Goal: Navigation & Orientation: Understand site structure

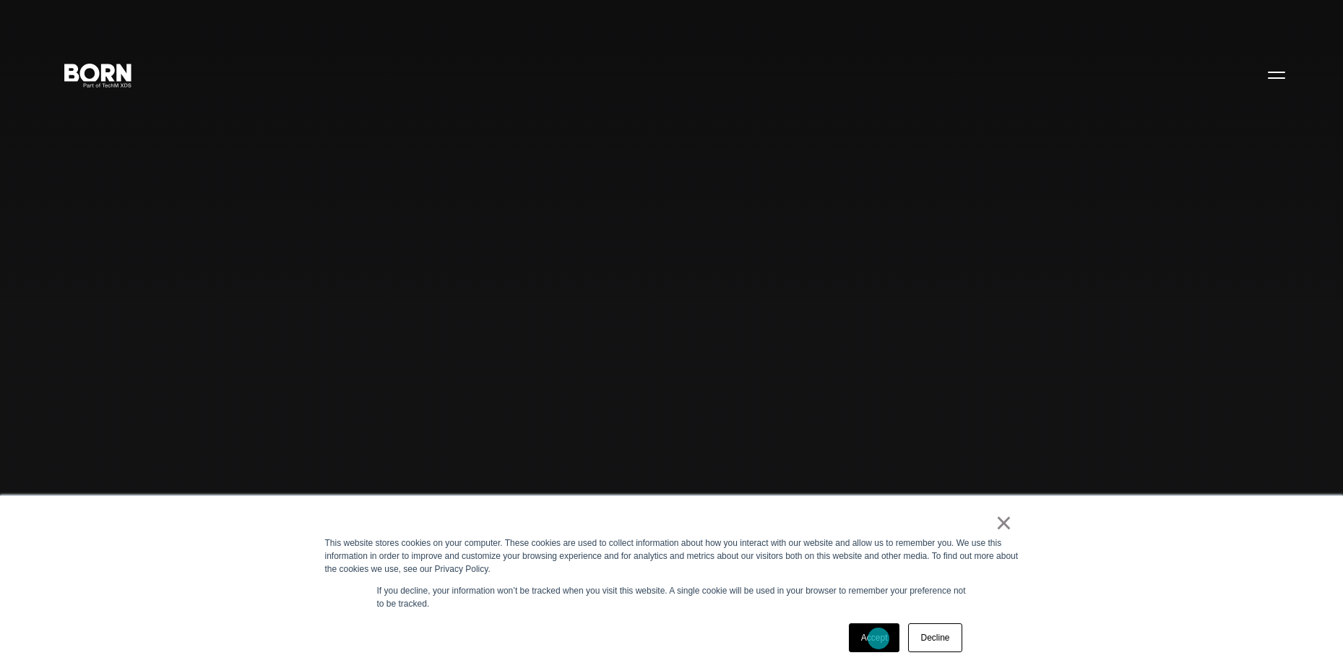
click at [879, 638] on link "Accept" at bounding box center [874, 637] width 51 height 29
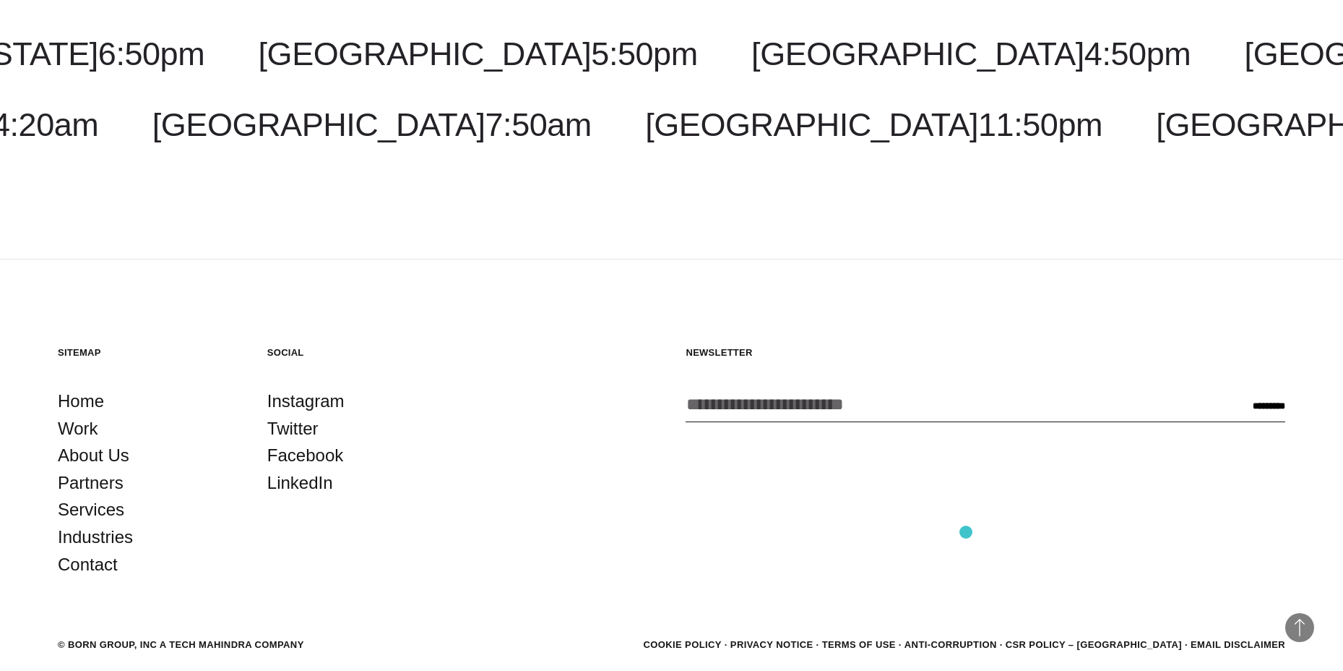
scroll to position [4617, 0]
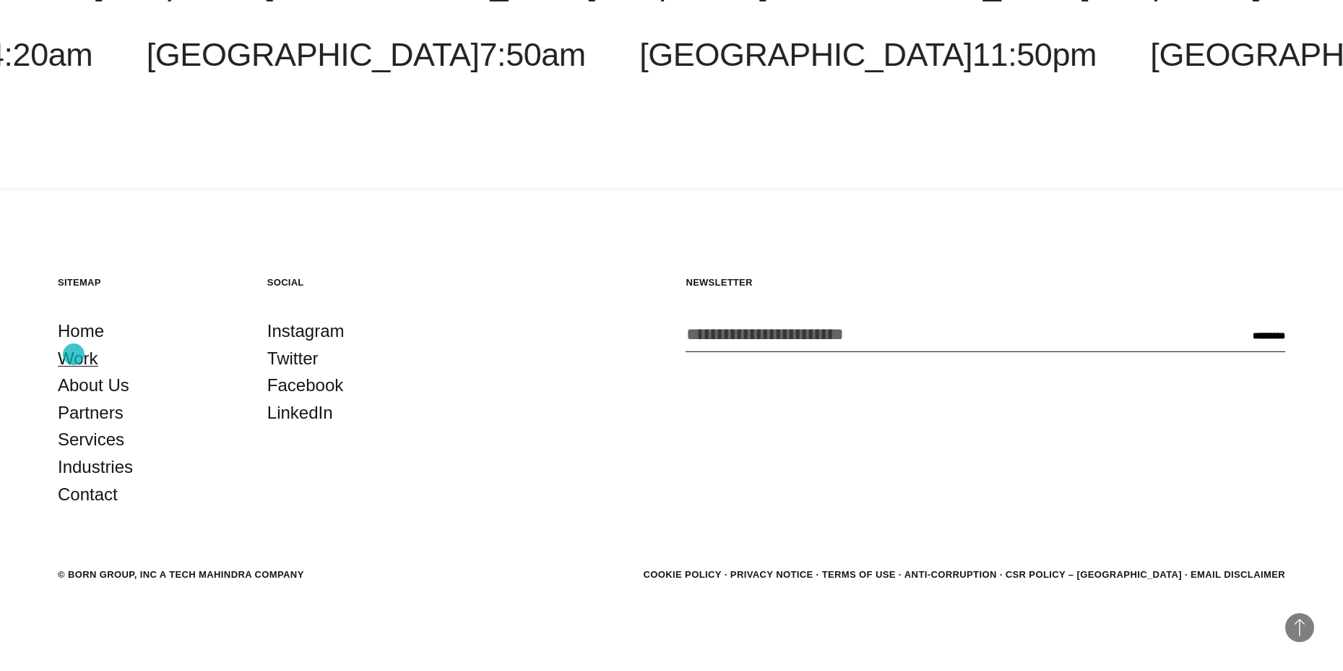
click at [74, 354] on link "Work" at bounding box center [78, 358] width 40 height 27
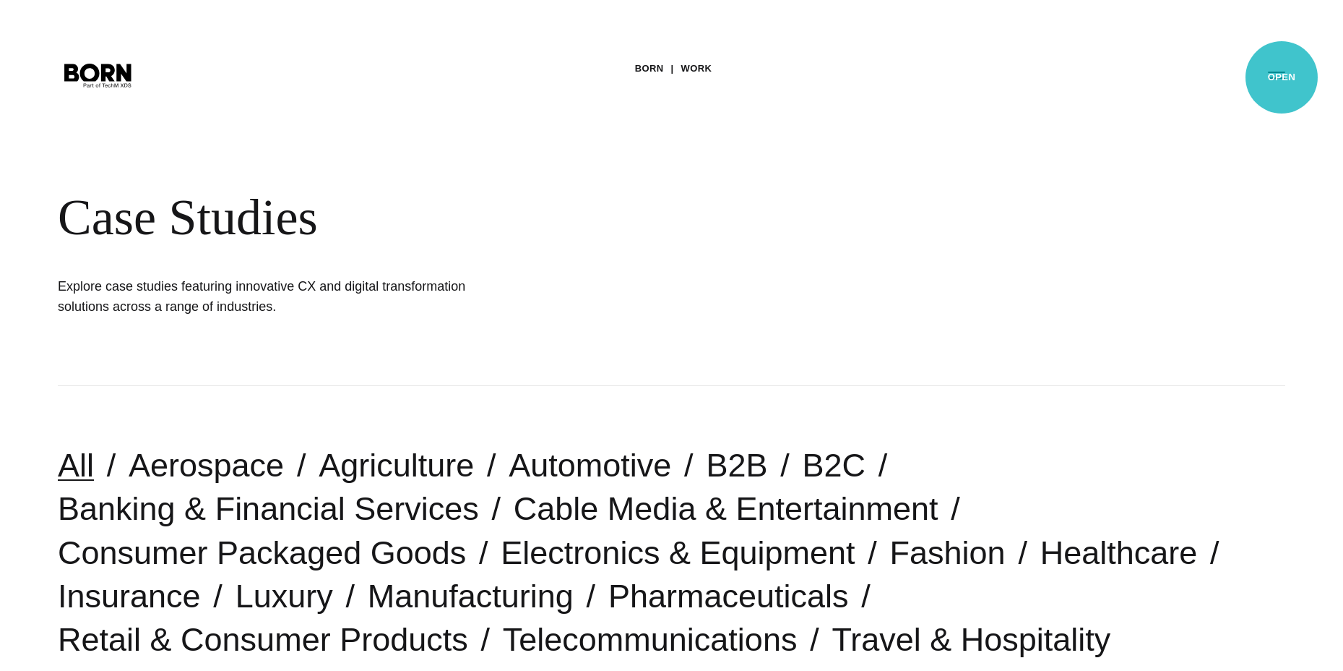
click at [1282, 77] on button "Primary Menu" at bounding box center [1276, 74] width 35 height 30
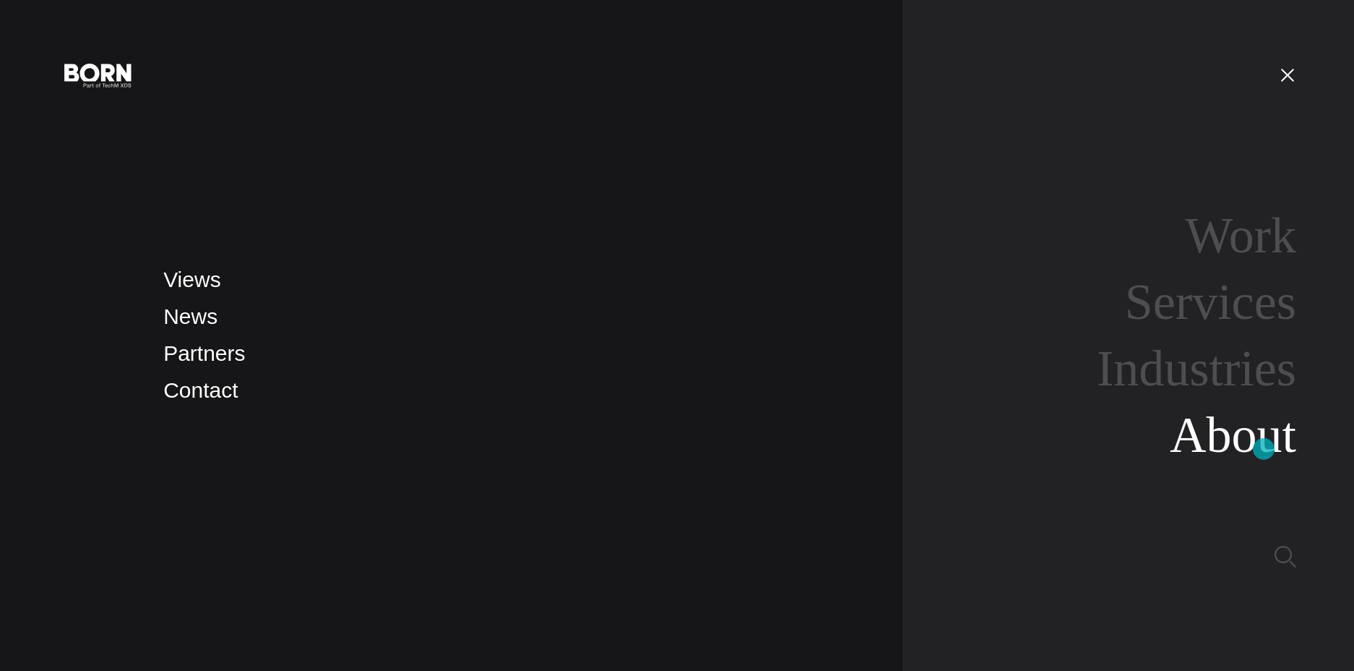
click at [1264, 449] on link "About" at bounding box center [1233, 435] width 126 height 56
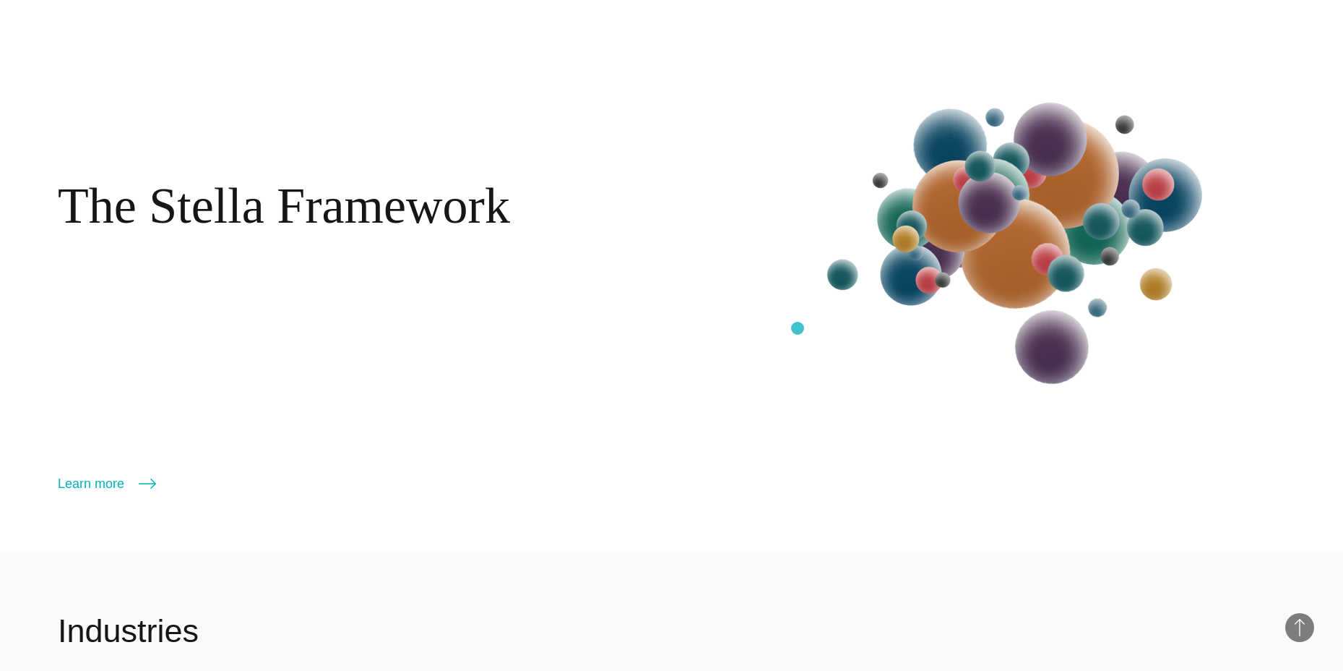
scroll to position [2133, 0]
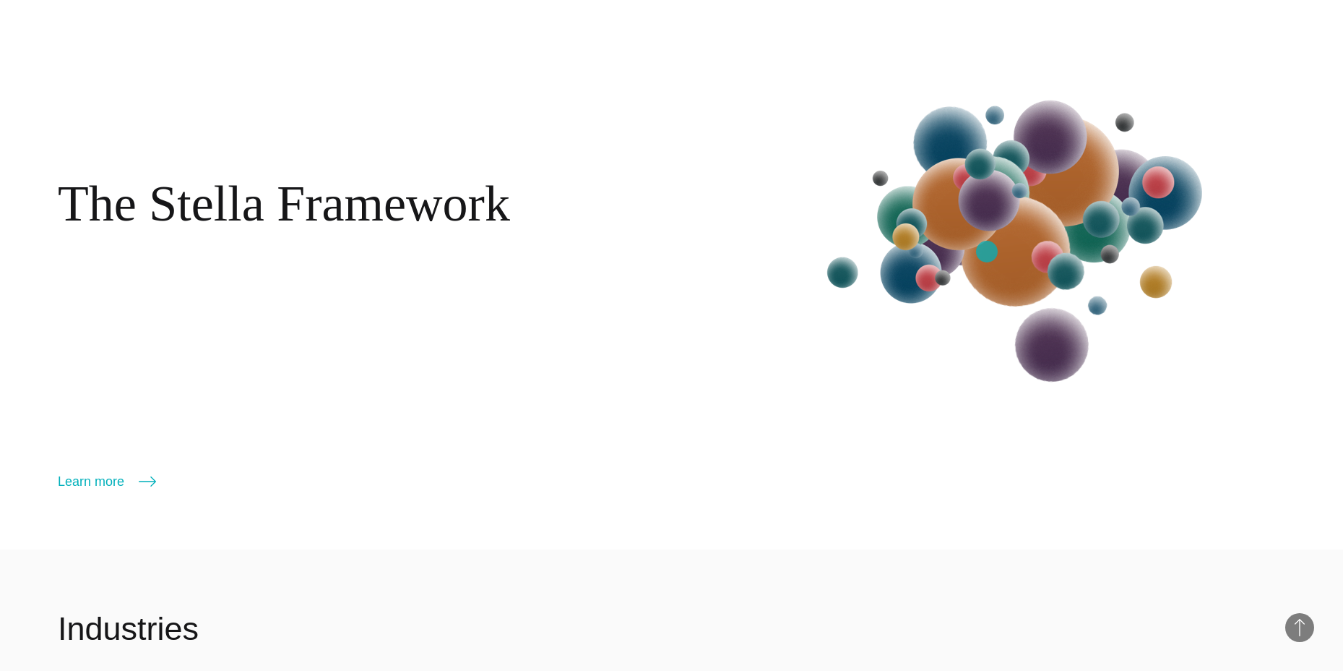
click at [991, 251] on img at bounding box center [1022, 233] width 448 height 470
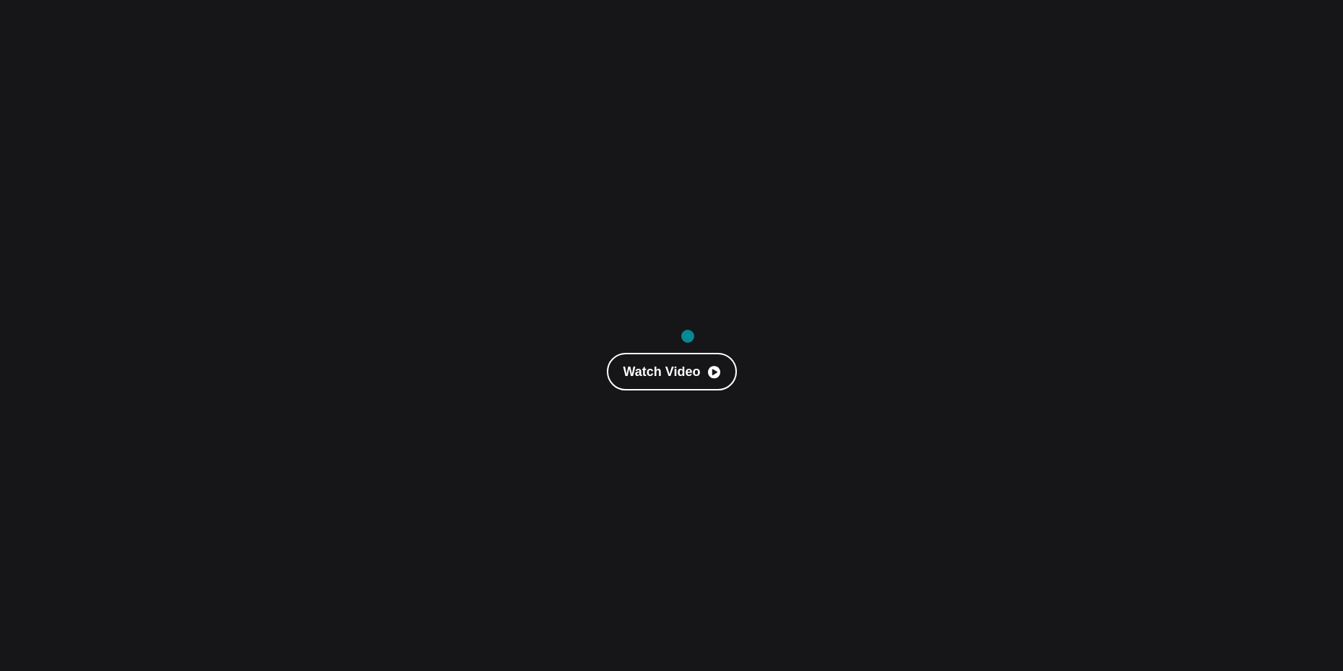
scroll to position [155, 0]
click at [666, 363] on link "Watch Video" at bounding box center [672, 362] width 130 height 38
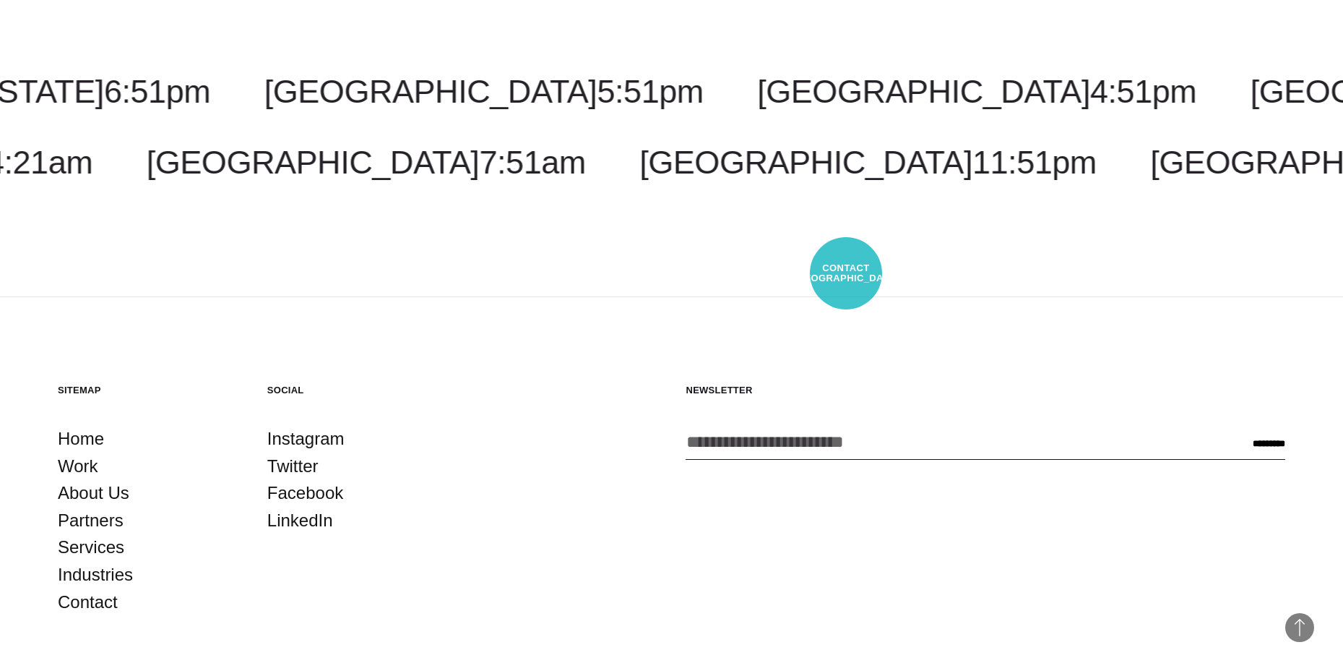
scroll to position [3503, 0]
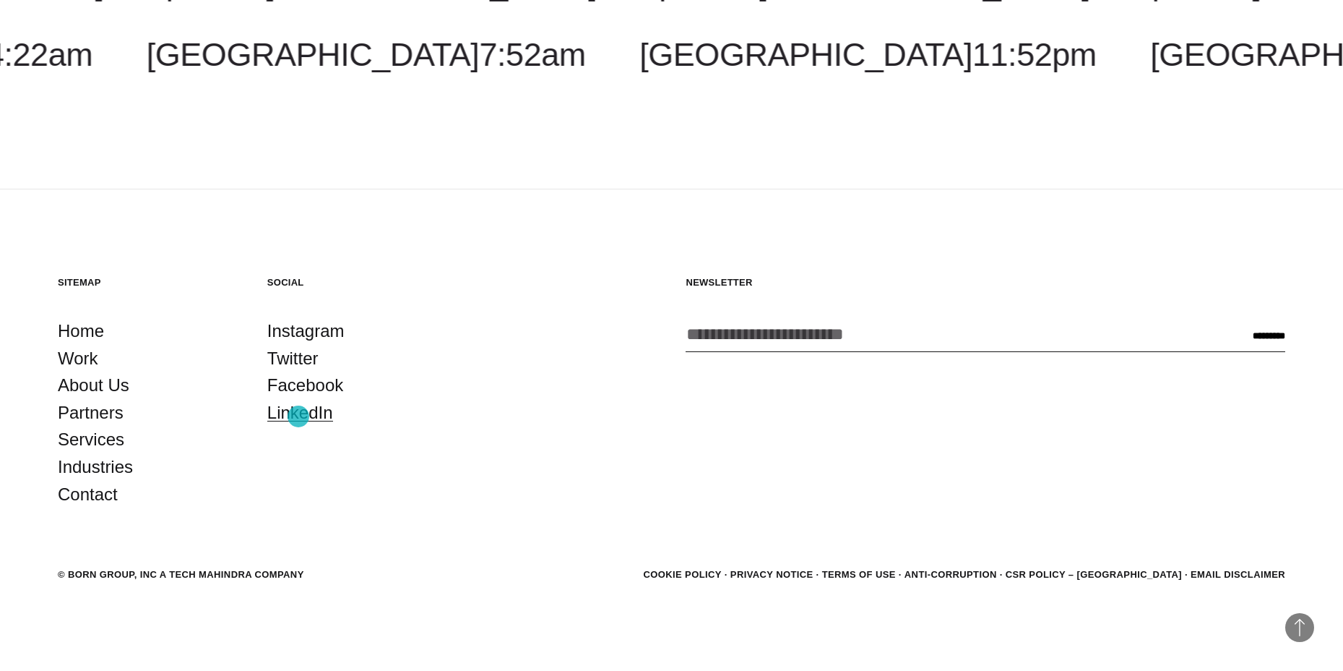
click at [298, 416] on link "LinkedIn" at bounding box center [300, 412] width 66 height 27
